Goal: Task Accomplishment & Management: Manage account settings

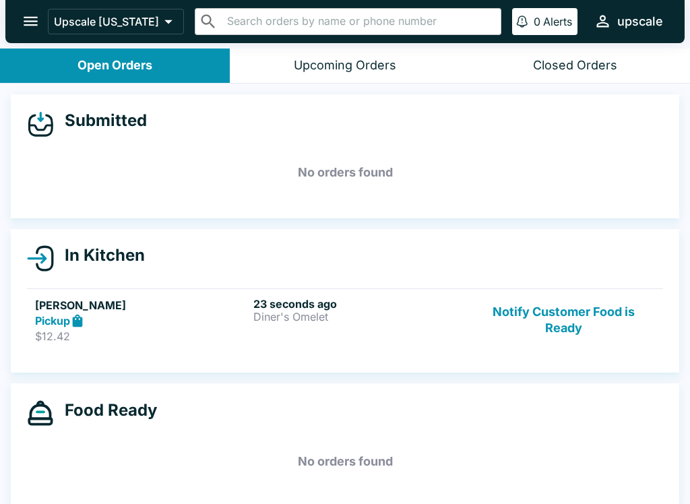
click at [320, 297] on h6 "23 seconds ago" at bounding box center [359, 303] width 213 height 13
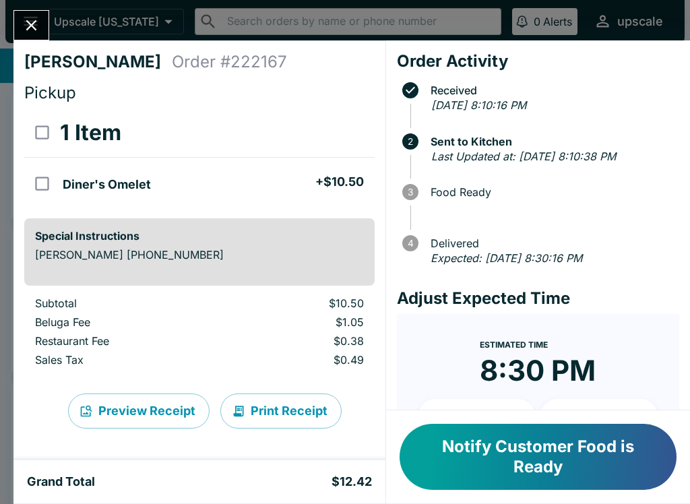
click at [32, 24] on icon "Close" at bounding box center [31, 25] width 18 height 18
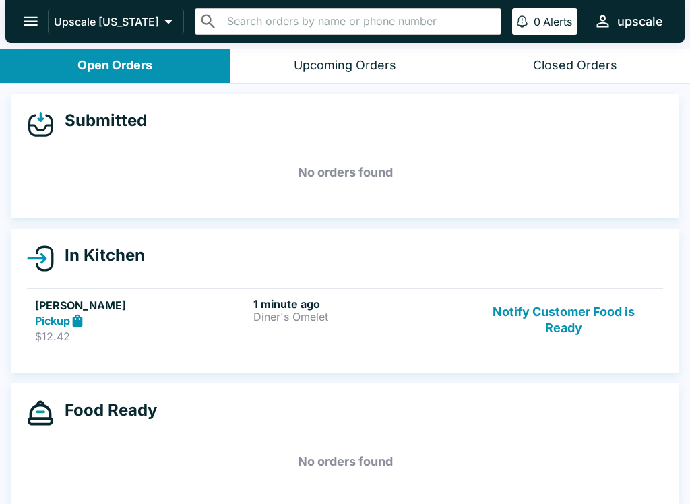
click at [324, 305] on h6 "1 minute ago" at bounding box center [359, 303] width 213 height 13
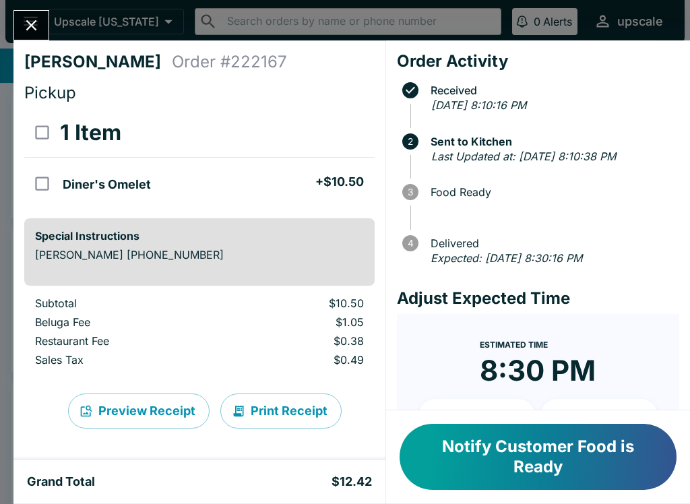
click at [29, 31] on icon "Close" at bounding box center [31, 25] width 18 height 18
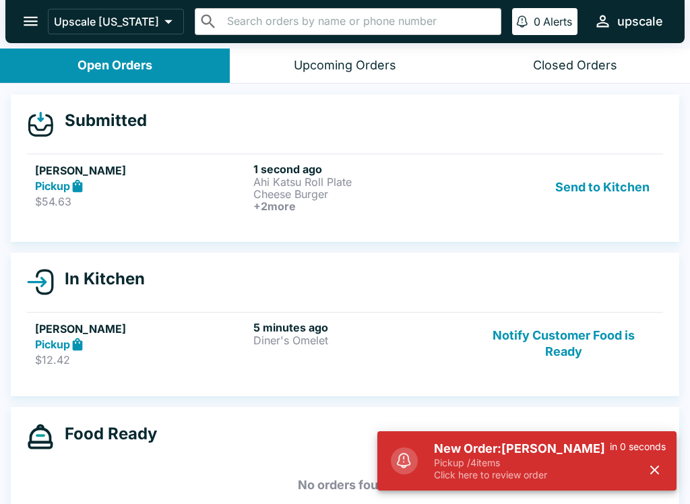
click at [584, 195] on button "Send to Kitchen" at bounding box center [602, 187] width 105 height 50
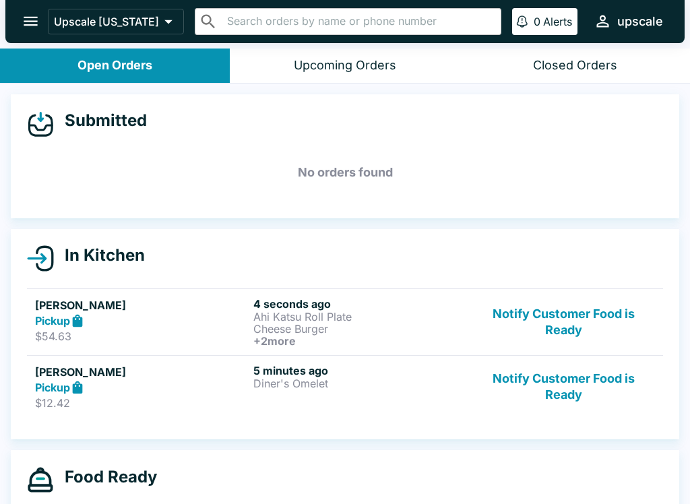
click at [575, 394] on button "Notify Customer Food is Ready" at bounding box center [563, 387] width 183 height 47
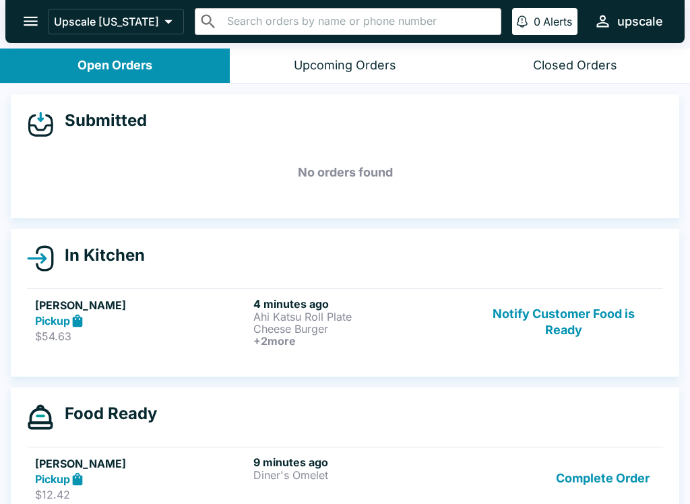
click at [593, 470] on button "Complete Order" at bounding box center [603, 479] width 104 height 47
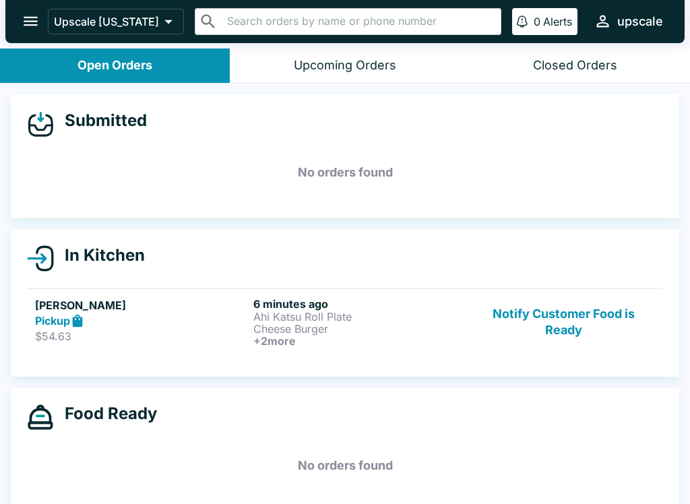
click at [371, 326] on p "Cheese Burger" at bounding box center [359, 329] width 213 height 12
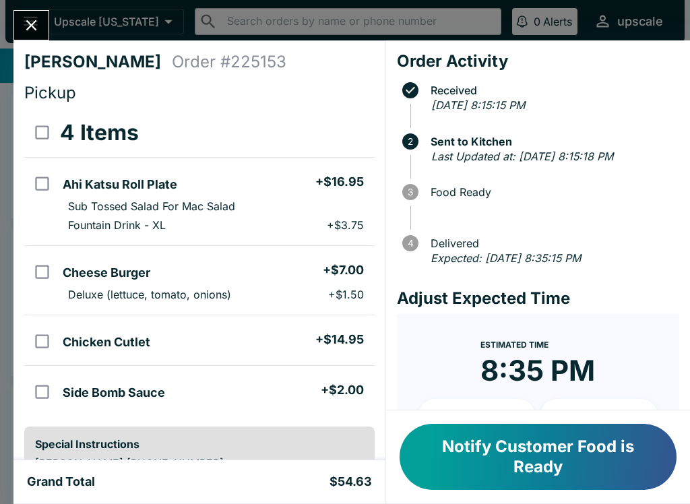
click at [526, 454] on button "Notify Customer Food is Ready" at bounding box center [538, 457] width 277 height 66
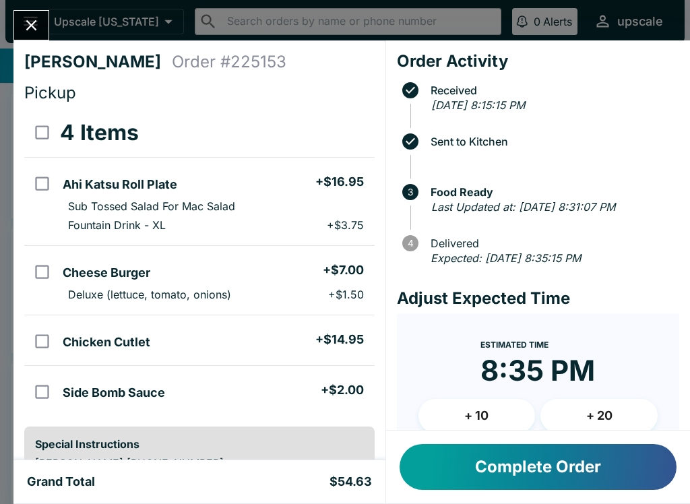
click at [24, 23] on icon "Close" at bounding box center [31, 25] width 18 height 18
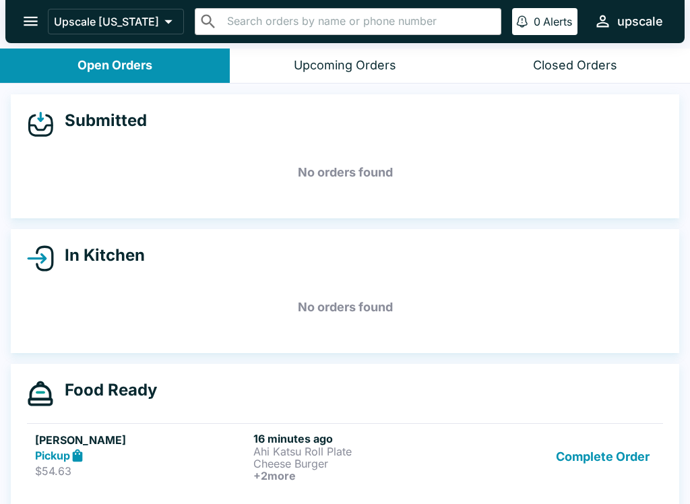
click at [624, 460] on button "Complete Order" at bounding box center [603, 457] width 104 height 50
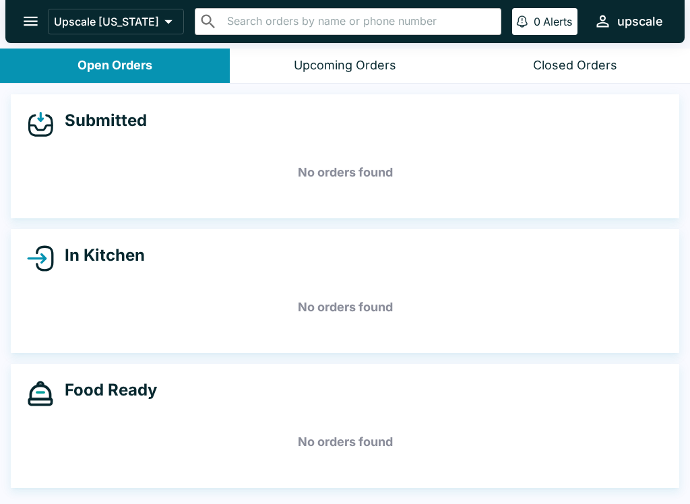
click at [83, 468] on div "Food Ready No orders found" at bounding box center [345, 426] width 669 height 124
click at [365, 57] on button "Upcoming Orders 1" at bounding box center [345, 66] width 230 height 34
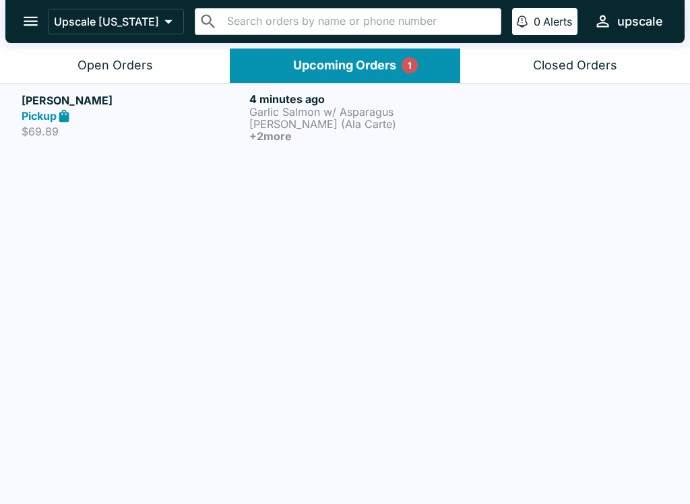
click at [156, 60] on button "Open Orders" at bounding box center [115, 66] width 230 height 34
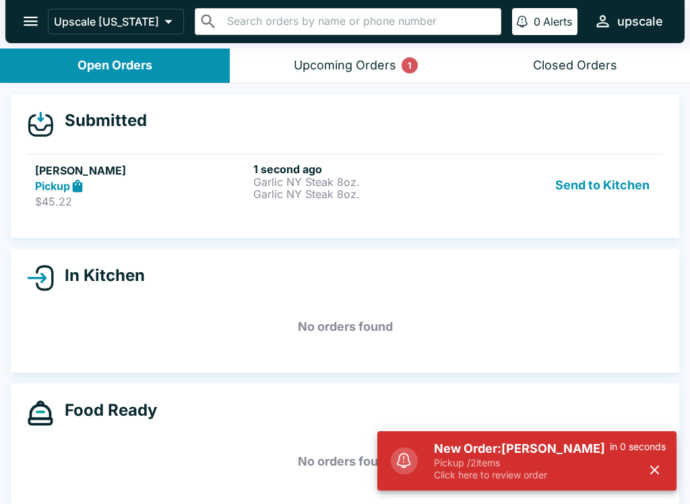
click at [610, 183] on button "Send to Kitchen" at bounding box center [602, 185] width 105 height 47
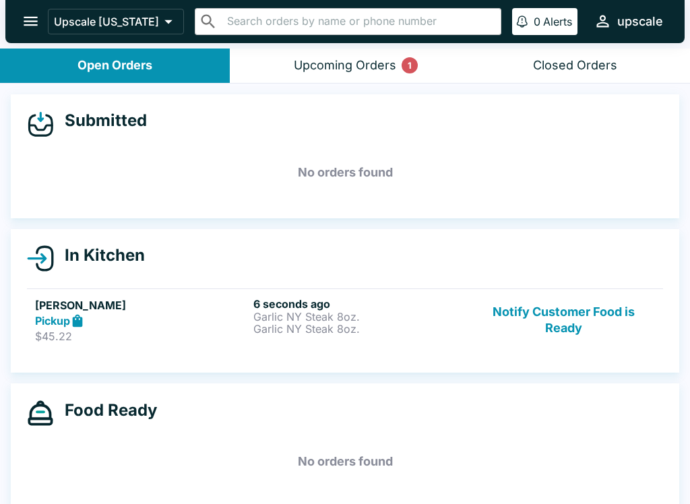
click at [292, 323] on p "Garlic NY Steak 8oz." at bounding box center [359, 329] width 213 height 12
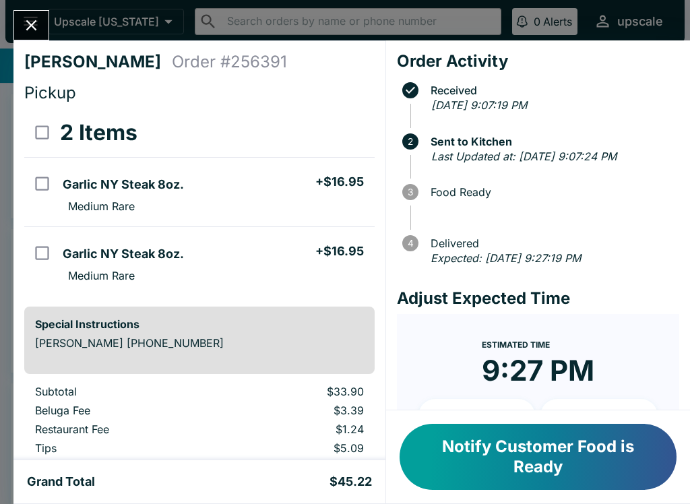
click at [19, 29] on button "Close" at bounding box center [31, 25] width 34 height 29
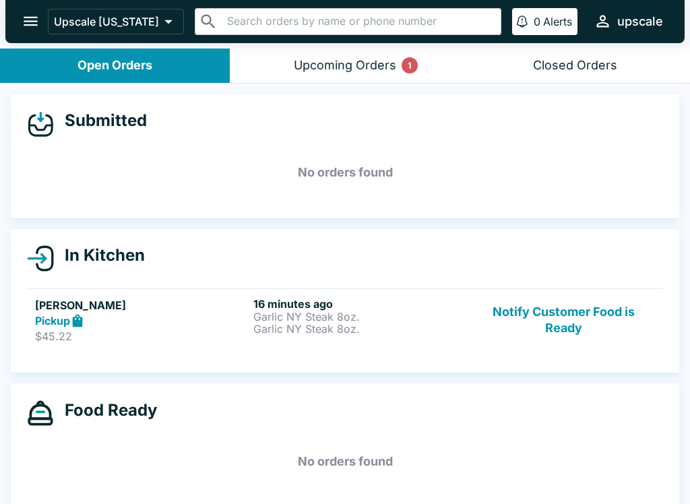
click at [359, 55] on button "Upcoming Orders 1" at bounding box center [345, 66] width 230 height 34
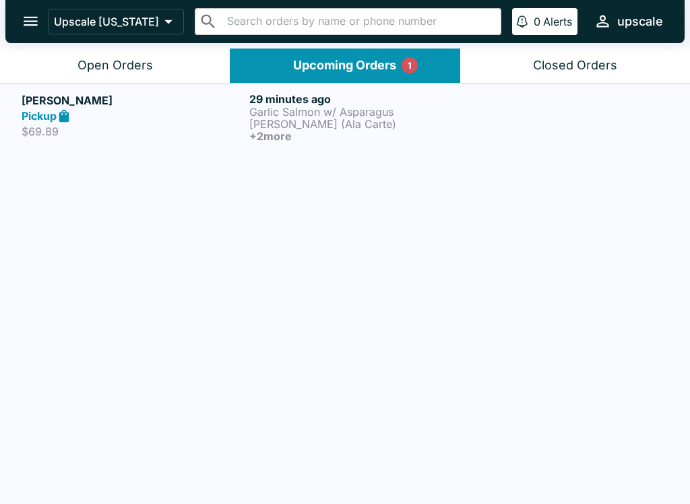
click at [292, 109] on p "Garlic Salmon w/ Asparagus" at bounding box center [360, 112] width 222 height 12
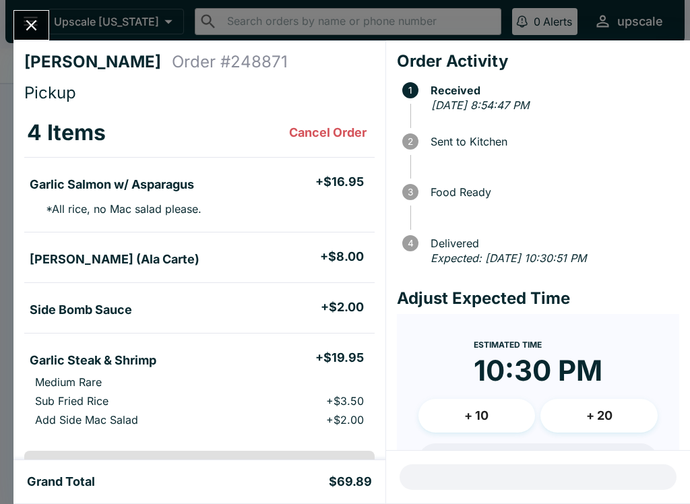
click at [28, 25] on icon "Close" at bounding box center [31, 25] width 18 height 18
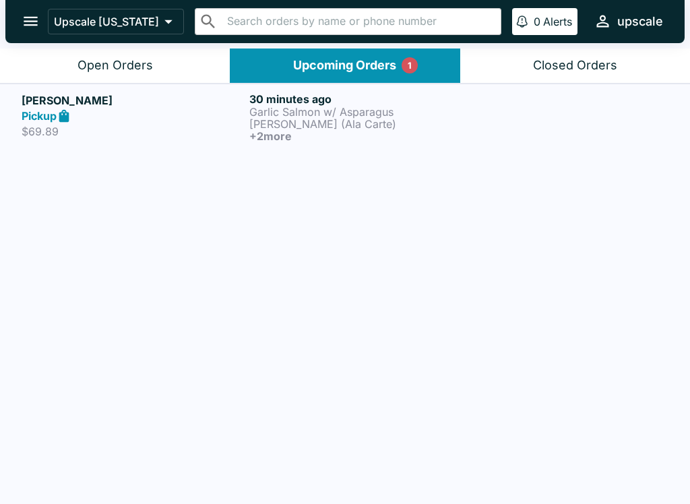
click at [103, 49] on button "Open Orders" at bounding box center [115, 66] width 230 height 34
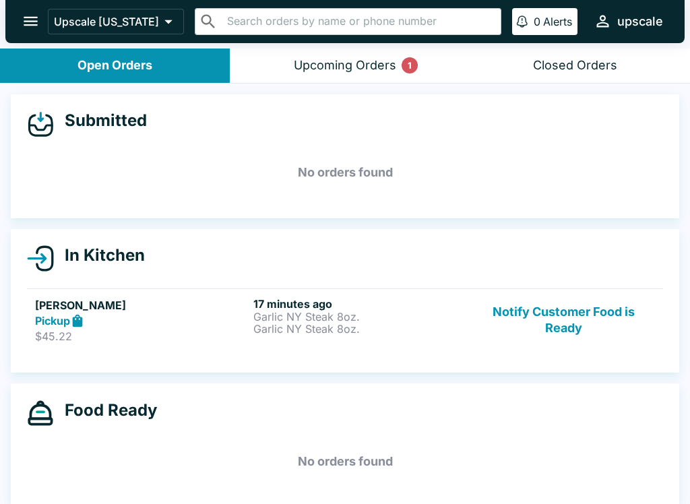
click at [542, 316] on button "Notify Customer Food is Ready" at bounding box center [563, 320] width 183 height 47
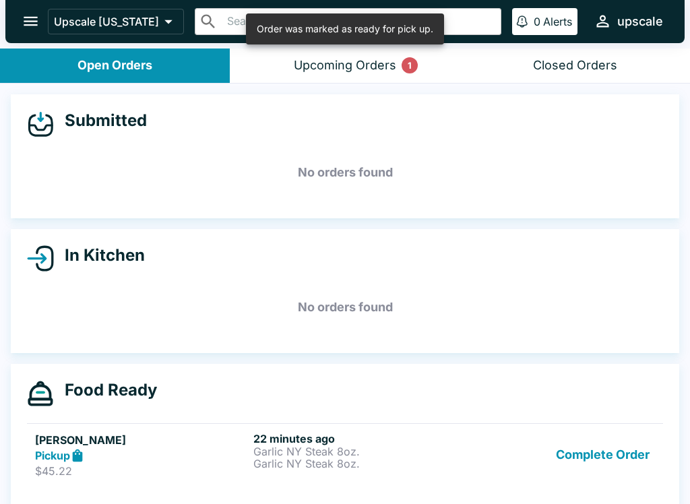
click at [443, 458] on p "Garlic NY Steak 8oz." at bounding box center [359, 464] width 213 height 12
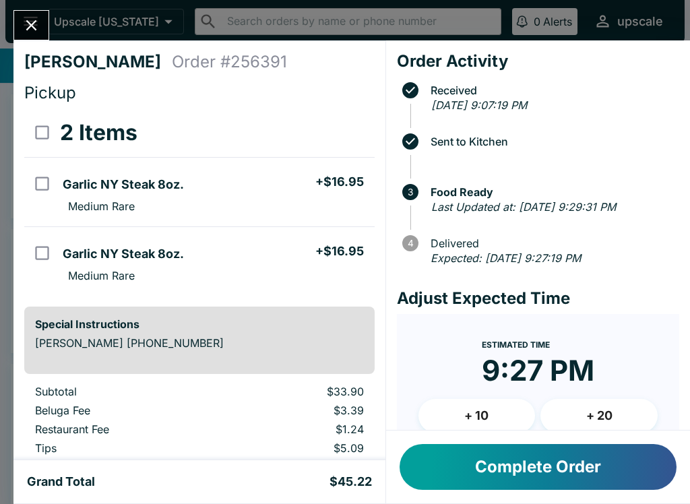
click at [471, 452] on button "Complete Order" at bounding box center [538, 467] width 277 height 46
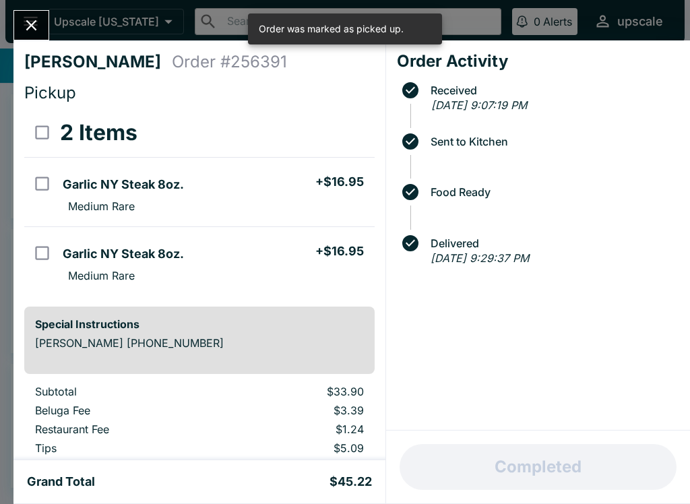
click at [42, 16] on button "Close" at bounding box center [31, 25] width 34 height 29
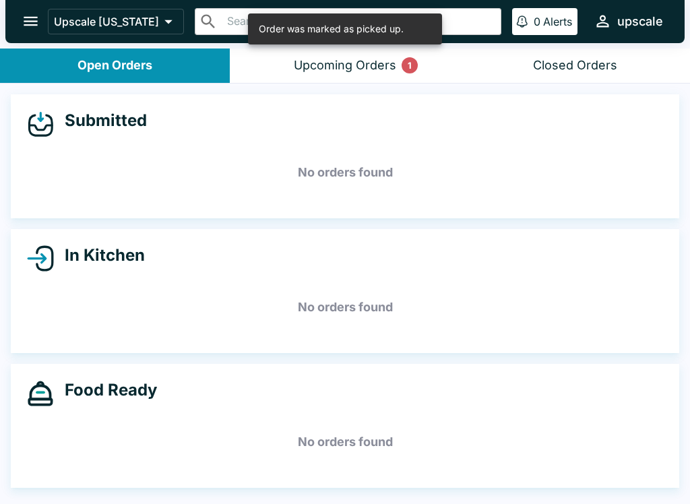
click at [135, 63] on div "Open Orders" at bounding box center [115, 66] width 75 height 16
click at [323, 61] on div "Upcoming Orders 1" at bounding box center [345, 66] width 102 height 16
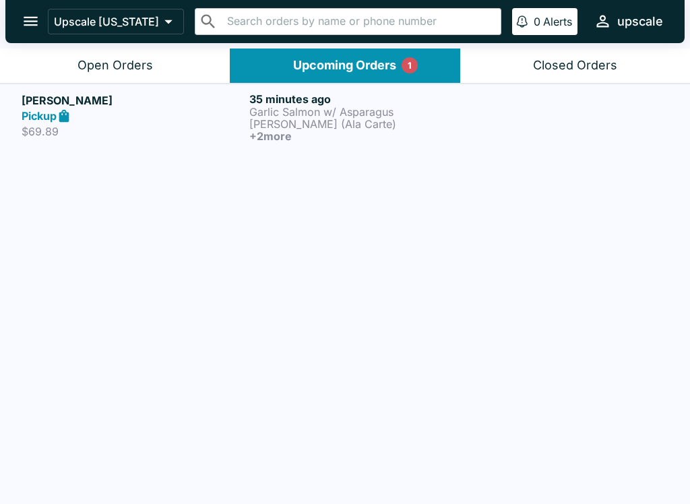
click at [277, 118] on p "[PERSON_NAME] (Ala Carte)" at bounding box center [360, 124] width 222 height 12
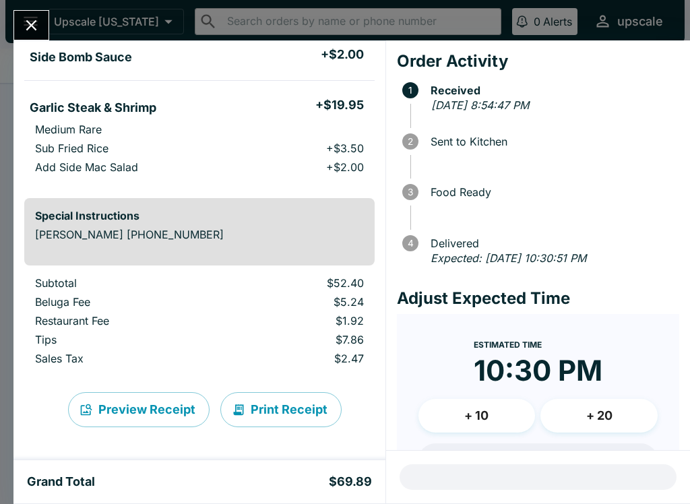
scroll to position [253, 0]
click at [267, 404] on button "Print Receipt" at bounding box center [280, 409] width 121 height 35
click at [29, 22] on icon "Close" at bounding box center [31, 25] width 18 height 18
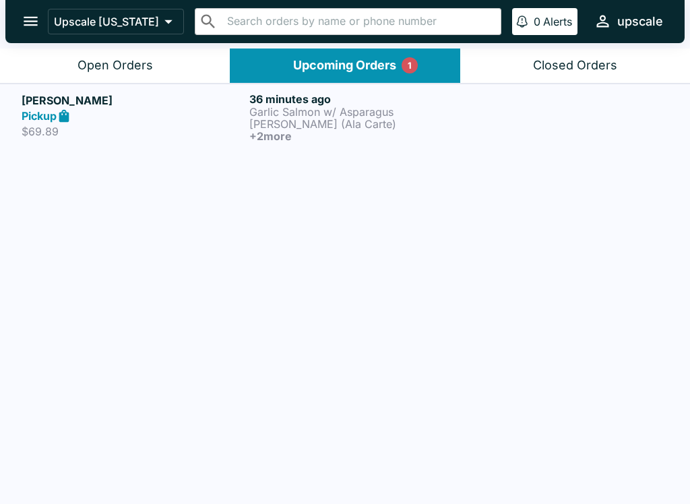
click at [136, 54] on button "Open Orders" at bounding box center [115, 66] width 230 height 34
